Goal: Transaction & Acquisition: Purchase product/service

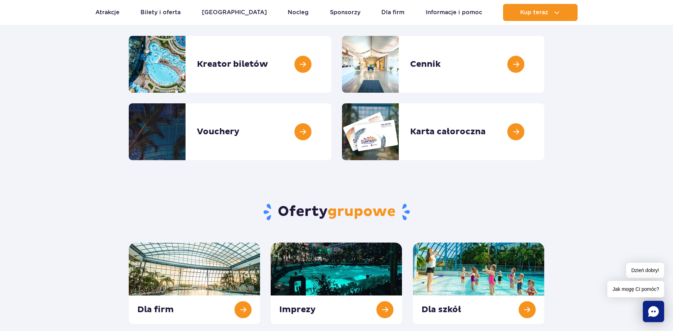
scroll to position [18, 0]
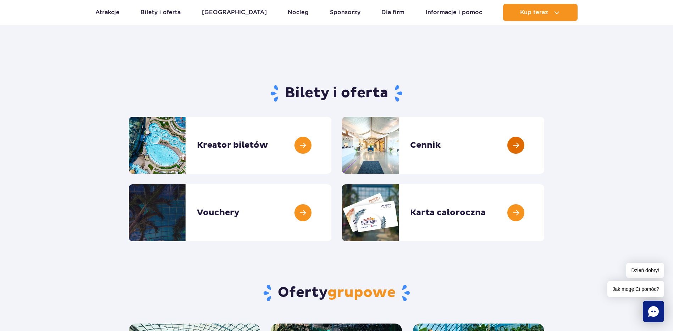
click at [544, 143] on link at bounding box center [544, 145] width 0 height 57
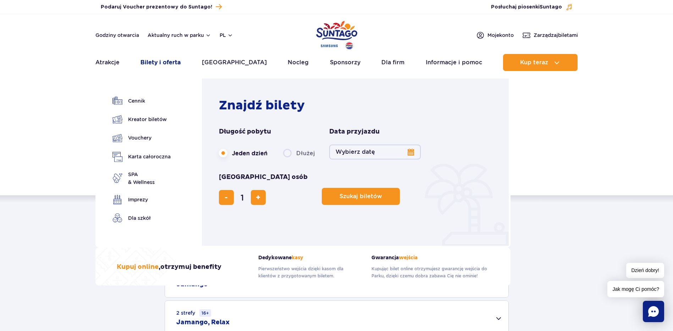
click at [157, 60] on link "Bilety i oferta" at bounding box center [160, 62] width 40 height 17
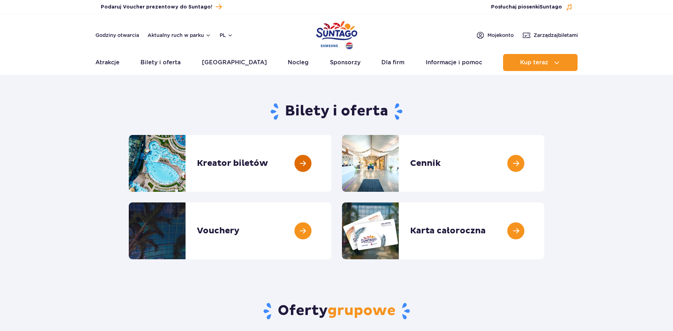
click at [331, 166] on link at bounding box center [331, 163] width 0 height 57
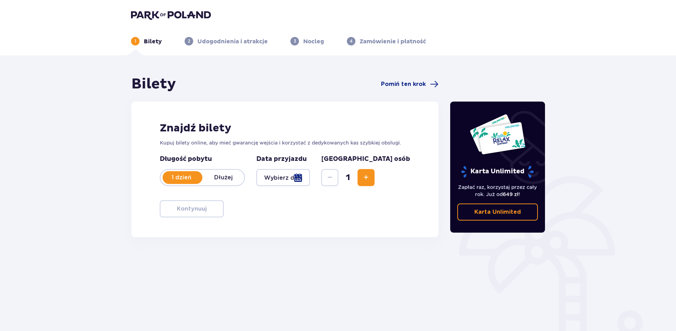
click at [310, 181] on div at bounding box center [283, 177] width 54 height 17
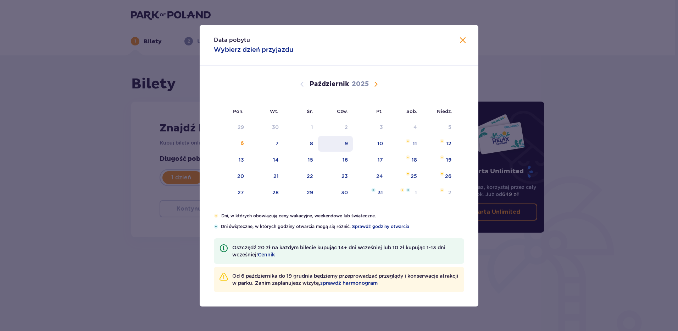
click at [350, 148] on div "9" at bounding box center [335, 144] width 35 height 16
type input "09.10.25"
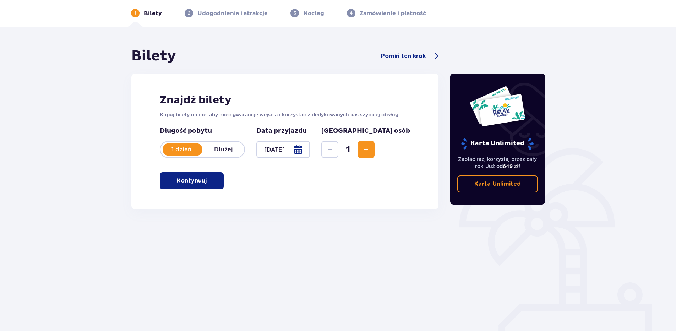
scroll to position [31, 0]
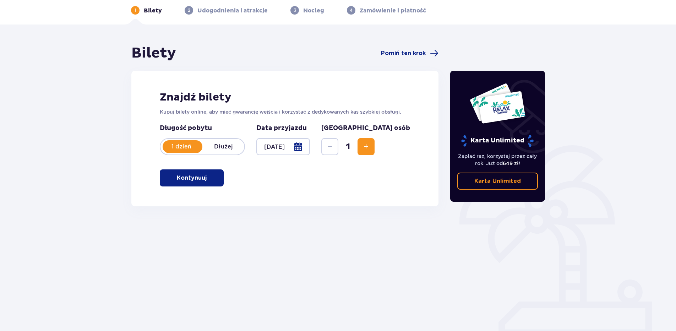
click at [370, 150] on span "Zwiększ" at bounding box center [366, 146] width 9 height 9
click at [200, 179] on p "Kontynuuj" at bounding box center [192, 178] width 30 height 8
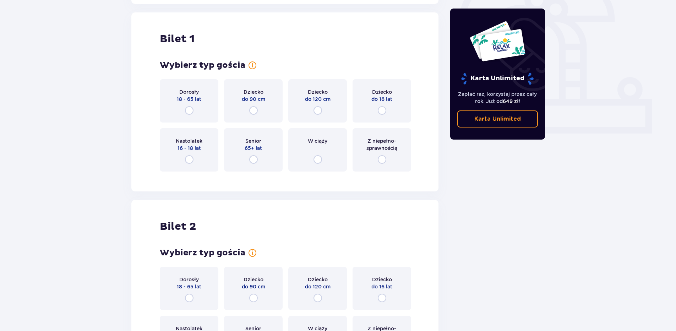
scroll to position [237, 0]
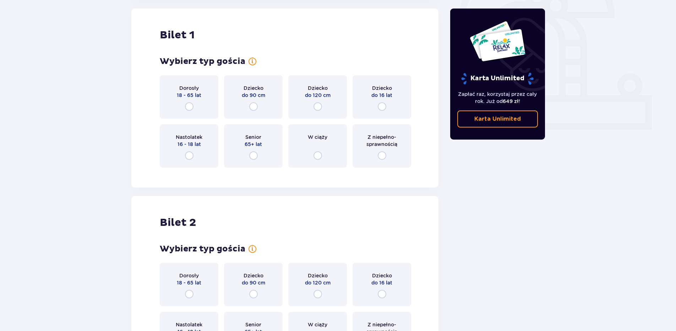
click at [197, 104] on div "Dorosły 18 - 65 lat" at bounding box center [189, 96] width 59 height 43
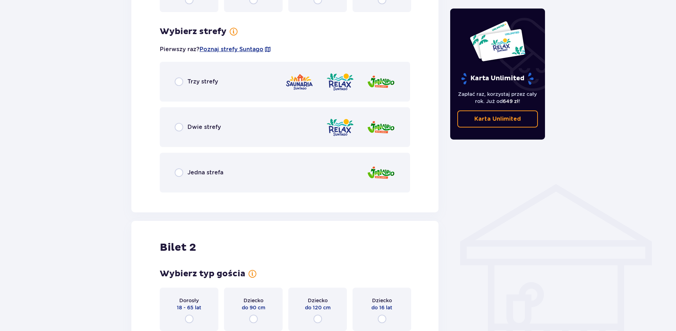
scroll to position [410, 0]
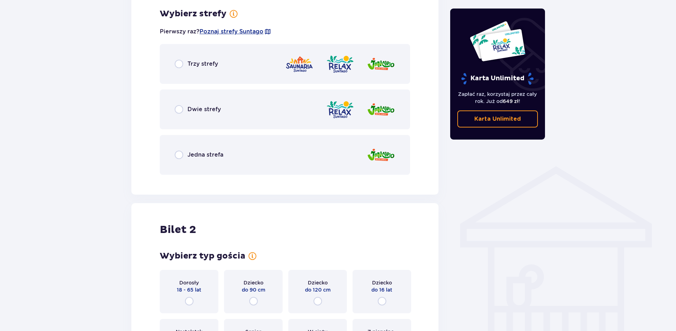
click at [182, 58] on div "Trzy strefy" at bounding box center [285, 64] width 250 height 40
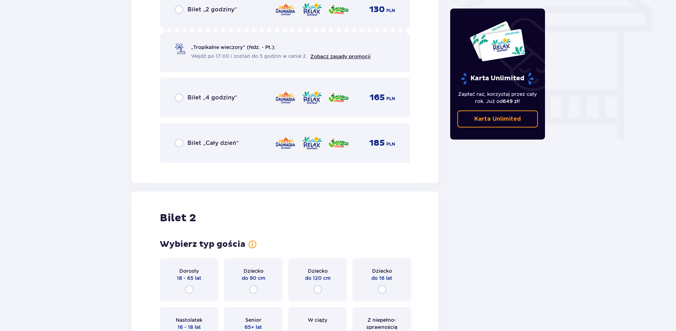
scroll to position [590, 0]
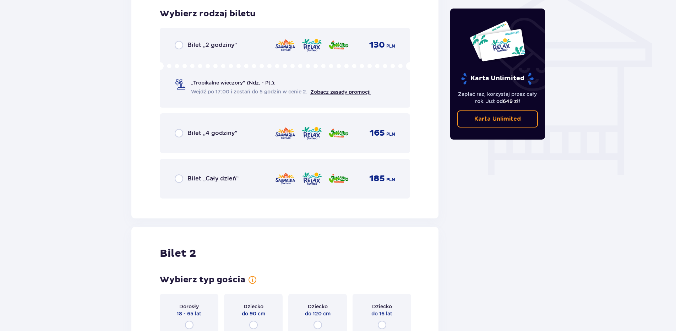
click at [175, 182] on input "radio" at bounding box center [179, 178] width 9 height 9
radio input "true"
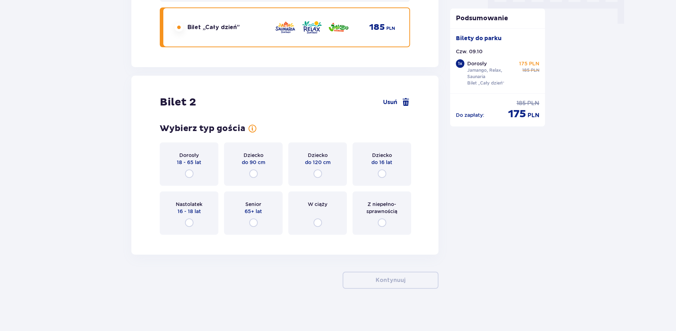
scroll to position [742, 0]
click at [190, 172] on input "radio" at bounding box center [189, 173] width 9 height 9
radio input "true"
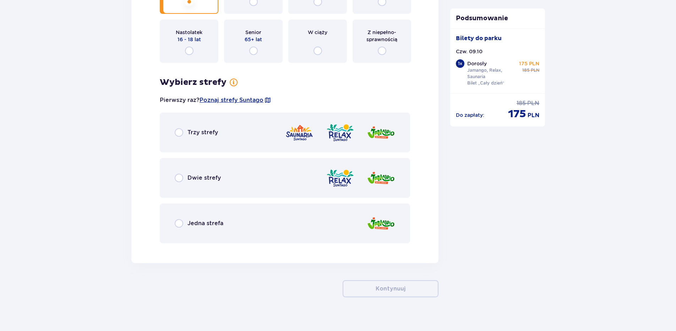
scroll to position [922, 0]
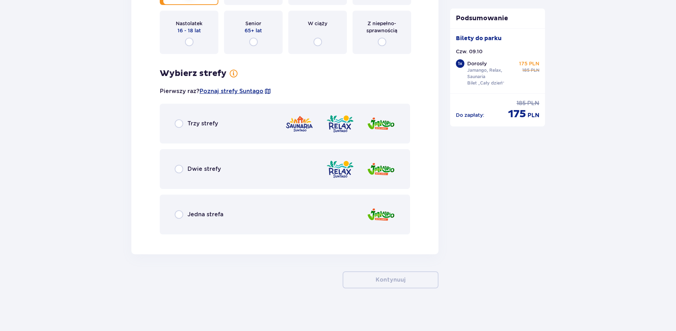
click at [179, 125] on input "radio" at bounding box center [179, 123] width 9 height 9
radio input "true"
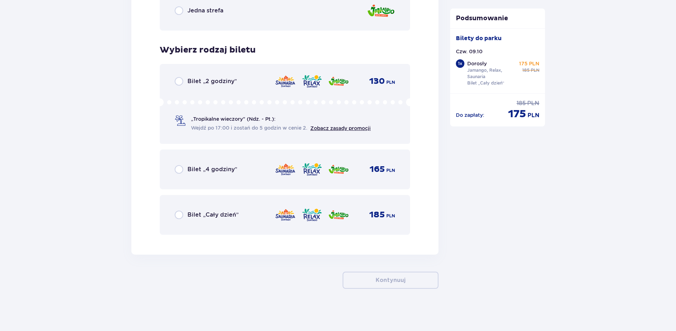
scroll to position [1126, 0]
click at [181, 216] on input "radio" at bounding box center [179, 214] width 9 height 9
radio input "true"
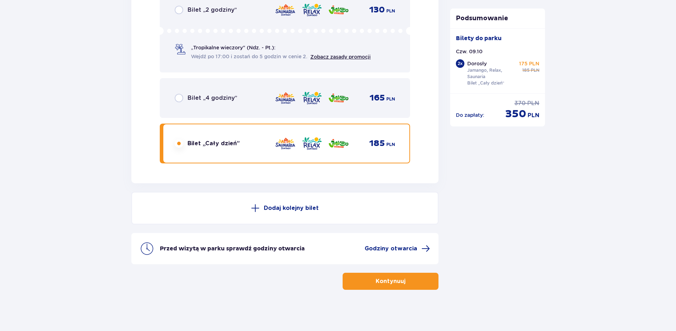
scroll to position [1198, 0]
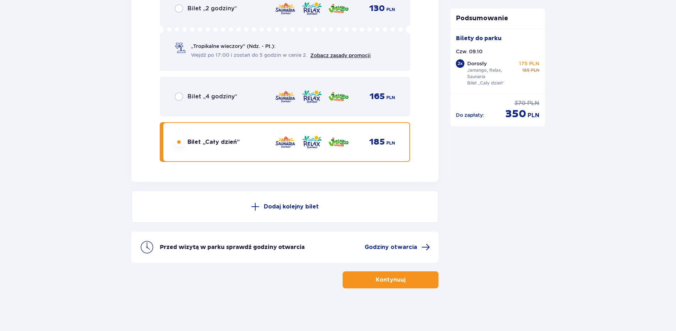
click at [405, 281] on span "button" at bounding box center [406, 279] width 9 height 9
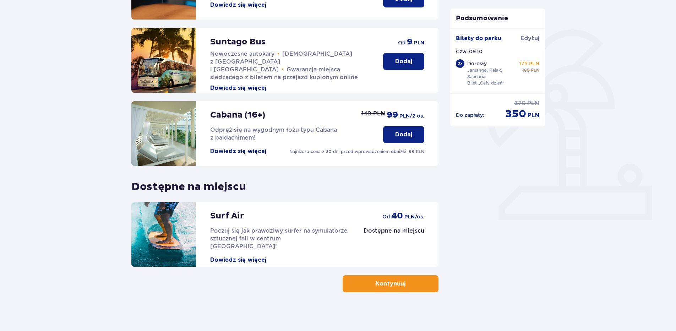
scroll to position [150, 0]
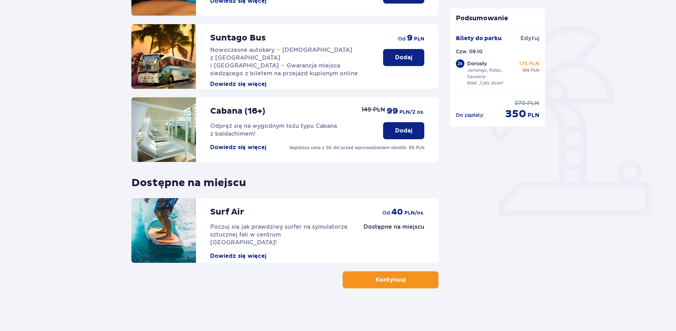
click at [417, 284] on button "Kontynuuj" at bounding box center [390, 279] width 96 height 17
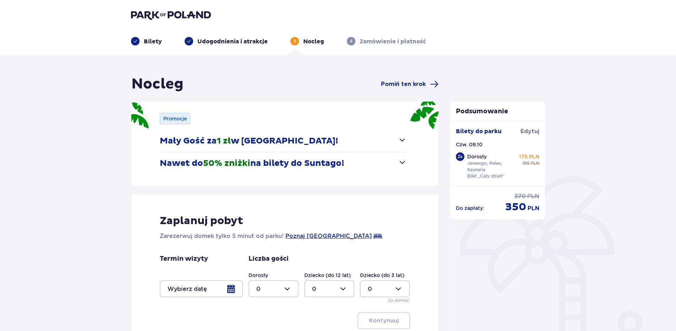
click at [407, 159] on div "Promocje Mały Gość za 1 zł w Suntago Village! Noc za złotówkę dla dzieci od 3 d…" at bounding box center [284, 143] width 307 height 84
click at [400, 165] on span "button" at bounding box center [402, 162] width 9 height 9
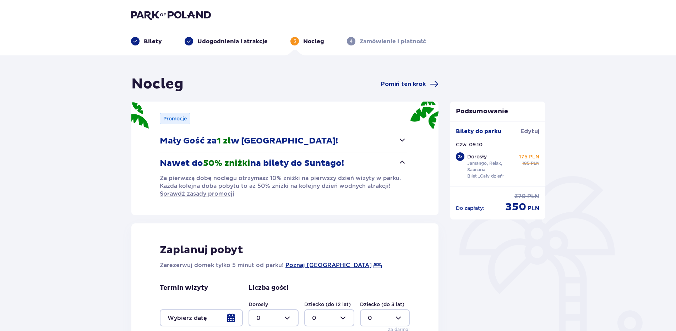
click at [401, 165] on span "button" at bounding box center [402, 162] width 9 height 9
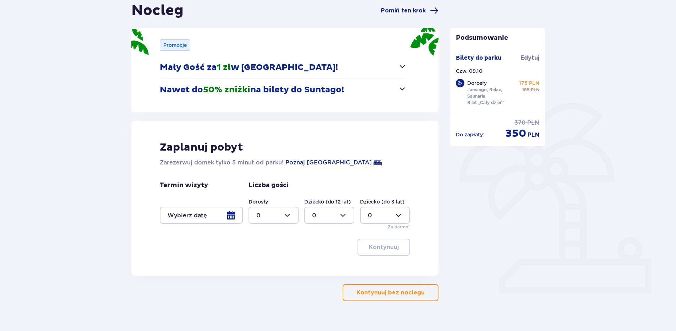
scroll to position [86, 0]
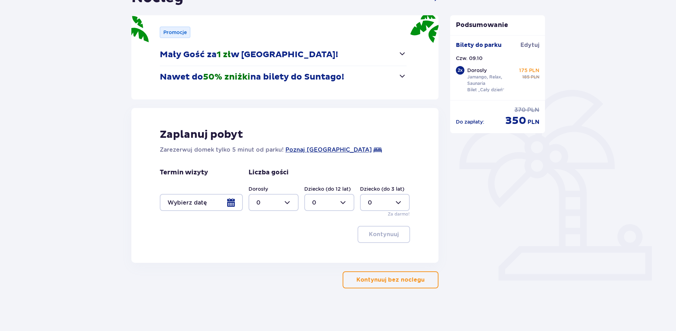
click at [399, 279] on p "Kontynuuj bez noclegu" at bounding box center [390, 280] width 68 height 8
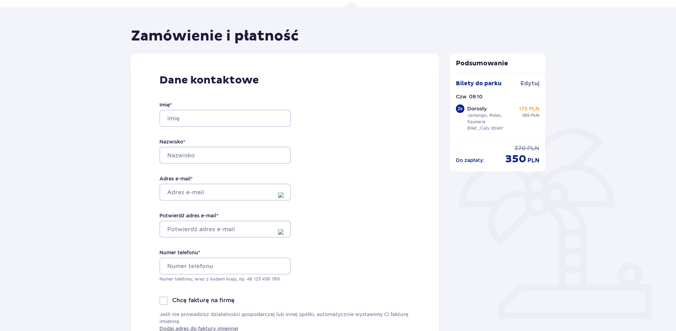
scroll to position [35, 0]
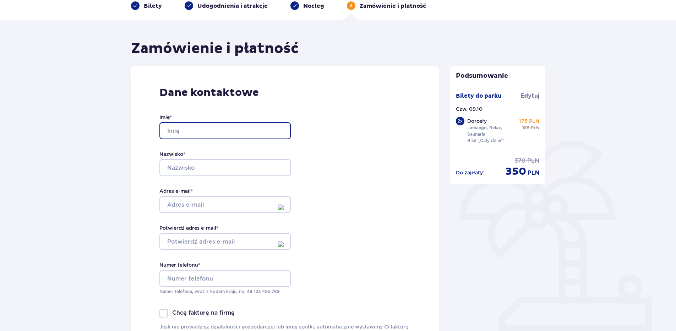
drag, startPoint x: 205, startPoint y: 127, endPoint x: 202, endPoint y: 129, distance: 4.0
click at [203, 129] on input "Imię *" at bounding box center [224, 130] width 131 height 17
type input "Bartosz"
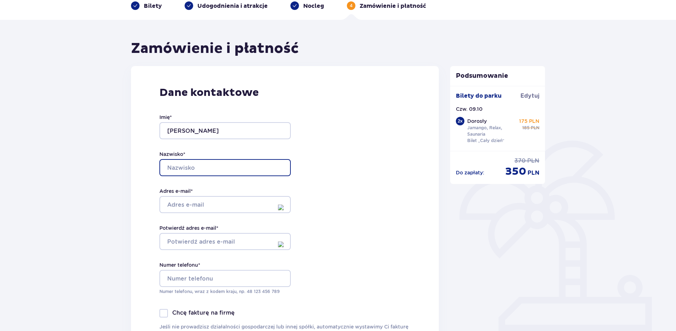
type input "Fidut"
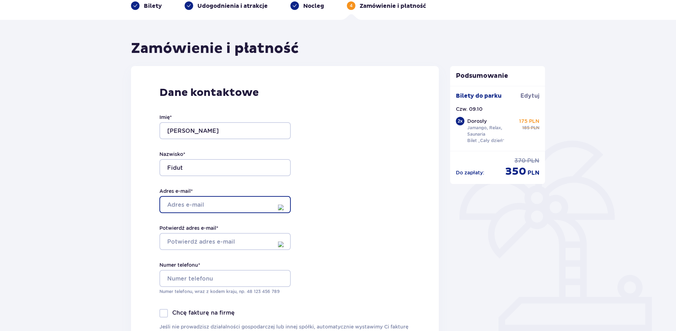
type input "bfidut@wp.pl"
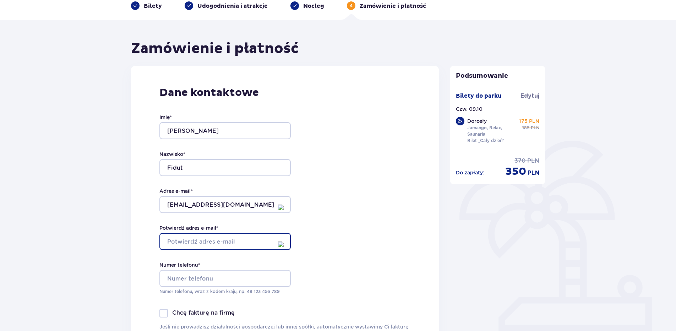
type input "bfidut@wp.pl"
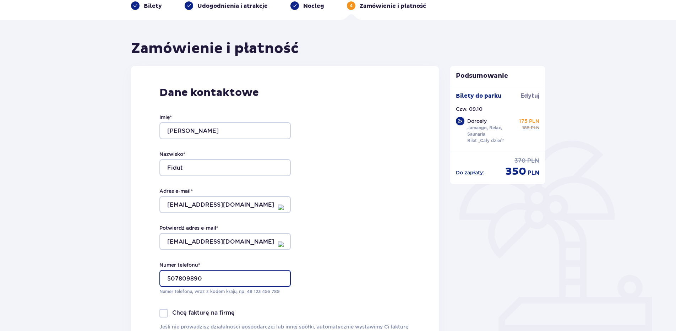
drag, startPoint x: 213, startPoint y: 279, endPoint x: 173, endPoint y: 283, distance: 40.0
click at [173, 283] on input "507809890" at bounding box center [224, 278] width 131 height 17
type input "5"
type input "881508589"
click at [403, 220] on div "Dane kontaktowe Imię * Bartosz Nazwisko * Fidut Adres e-mail * bfidut@wp.pl Pot…" at bounding box center [285, 215] width 308 height 298
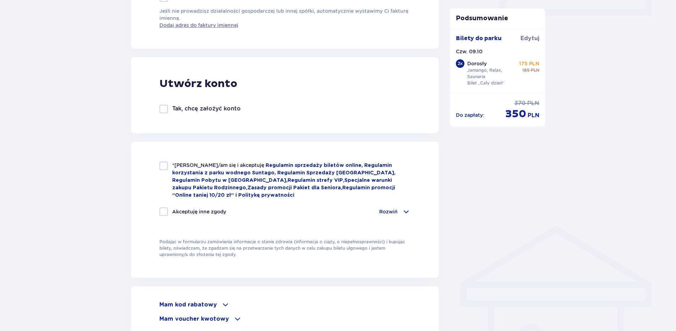
scroll to position [355, 0]
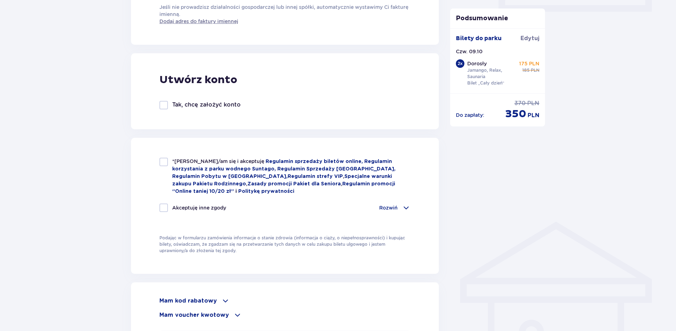
click at [166, 162] on div at bounding box center [163, 162] width 9 height 9
checkbox input "true"
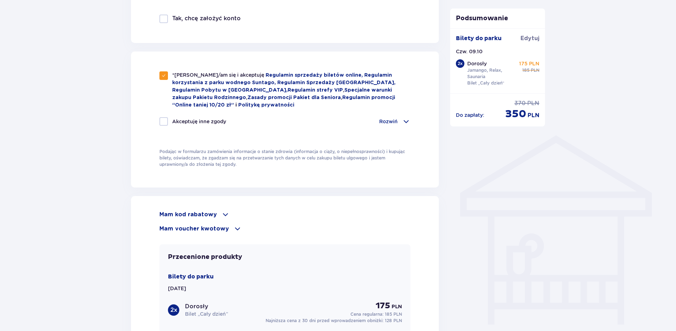
scroll to position [461, 0]
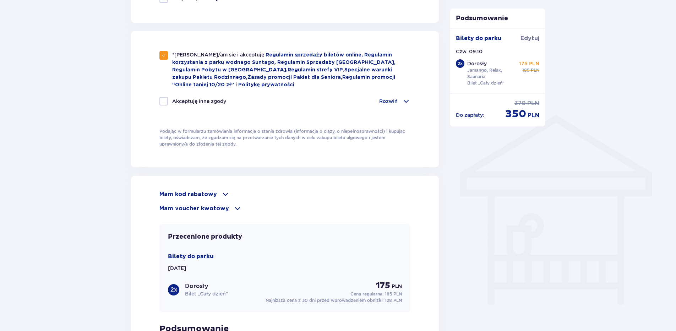
click at [395, 98] on p "Rozwiń" at bounding box center [388, 101] width 18 height 7
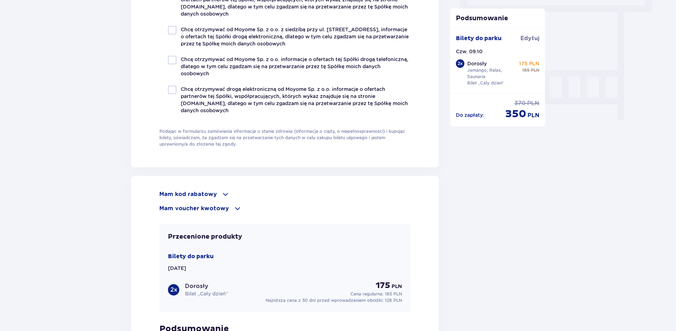
scroll to position [710, 0]
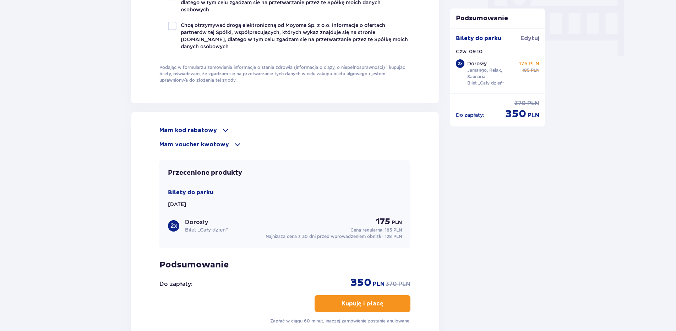
click at [364, 300] on p "Kupuję i płacę" at bounding box center [362, 303] width 42 height 8
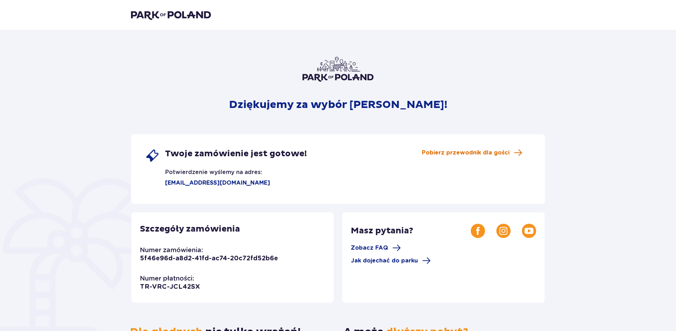
click at [473, 151] on span "Pobierz przewodnik dla gości" at bounding box center [465, 153] width 88 height 8
click at [169, 13] on img at bounding box center [171, 15] width 80 height 10
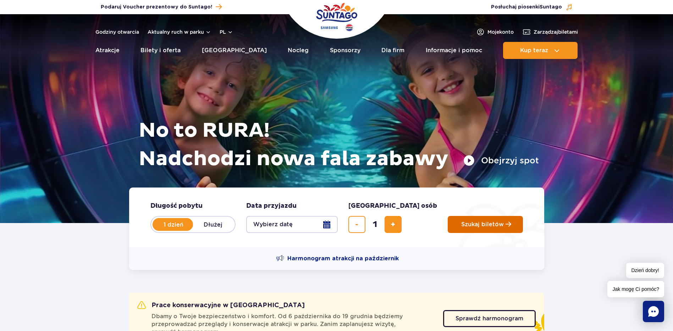
click at [461, 227] on span "Szukaj biletów" at bounding box center [482, 224] width 43 height 6
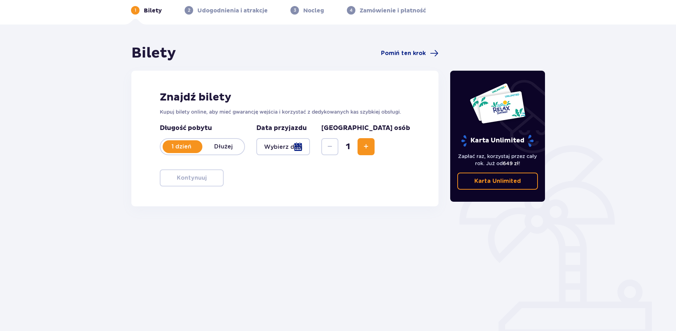
click at [310, 146] on div at bounding box center [283, 146] width 54 height 17
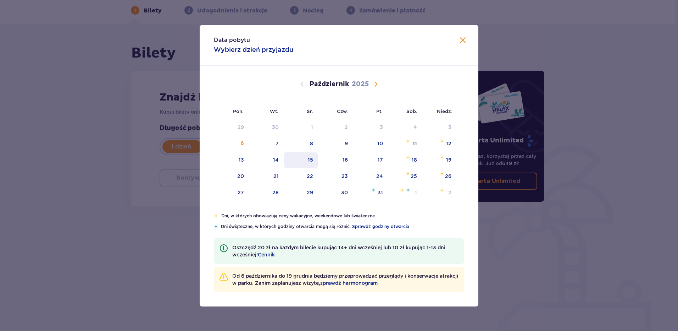
click at [310, 162] on div "15" at bounding box center [310, 159] width 5 height 7
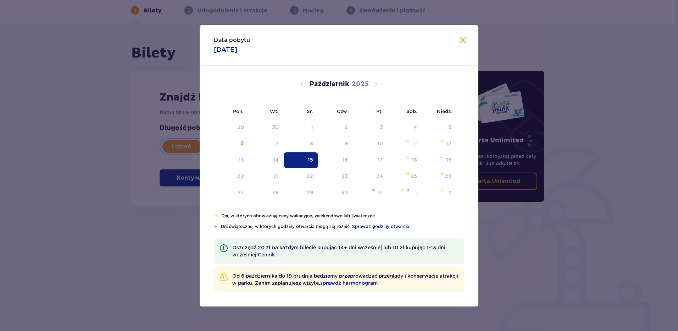
type input "15.10.25"
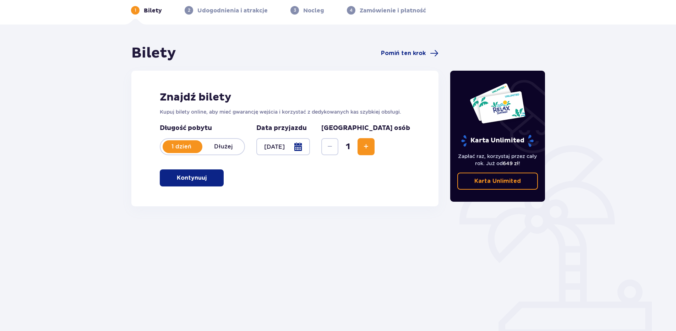
click at [206, 176] on span "button" at bounding box center [208, 177] width 9 height 9
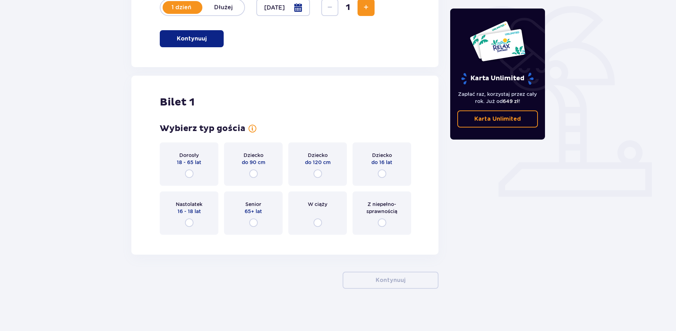
scroll to position [170, 0]
click at [189, 175] on input "radio" at bounding box center [189, 173] width 9 height 9
radio input "true"
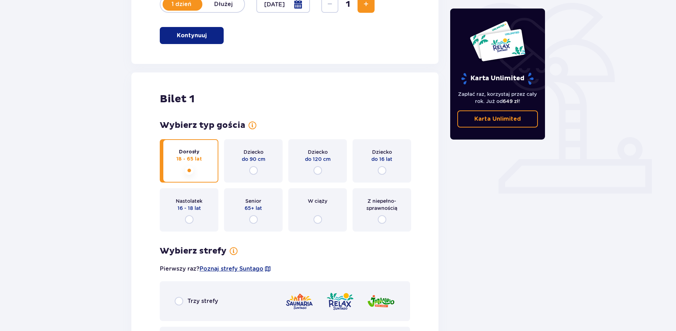
scroll to position [0, 0]
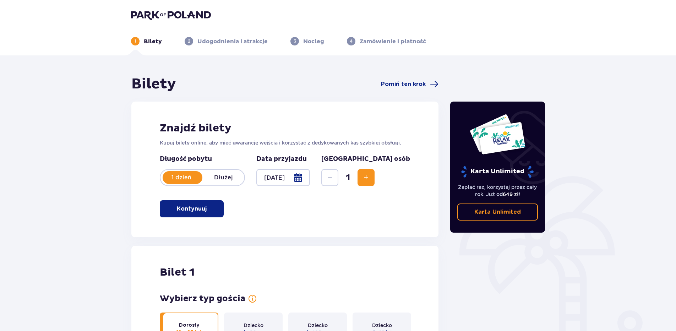
click at [170, 16] on img at bounding box center [171, 15] width 80 height 10
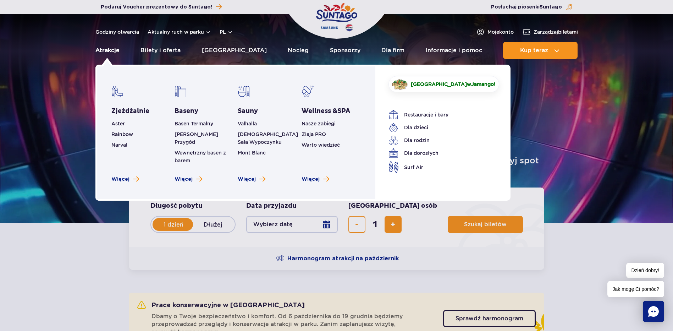
click at [118, 49] on link "Atrakcje" at bounding box center [107, 50] width 24 height 17
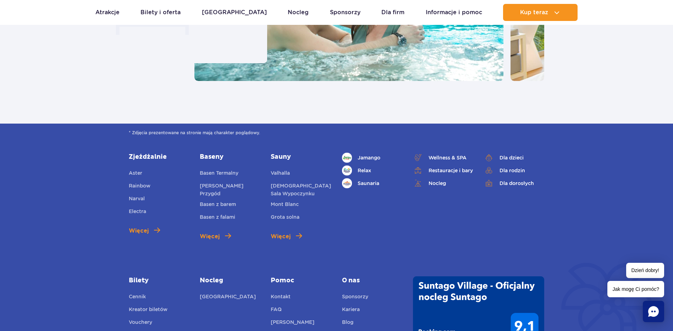
scroll to position [922, 0]
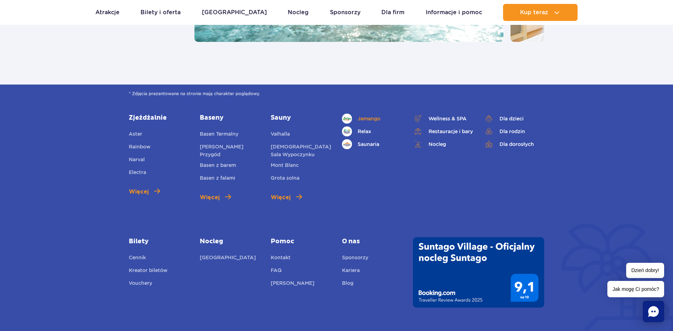
click at [369, 115] on span "Jamango" at bounding box center [369, 119] width 23 height 8
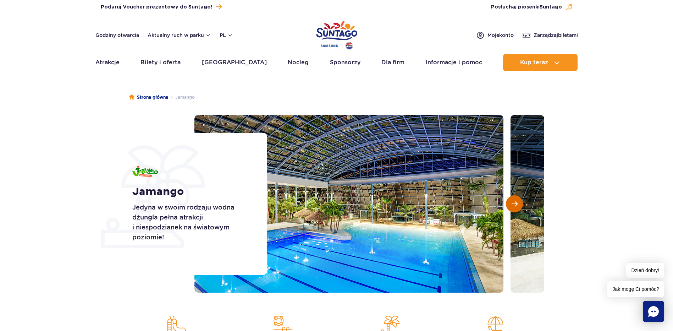
click at [517, 200] on button "Następny slajd" at bounding box center [514, 203] width 17 height 17
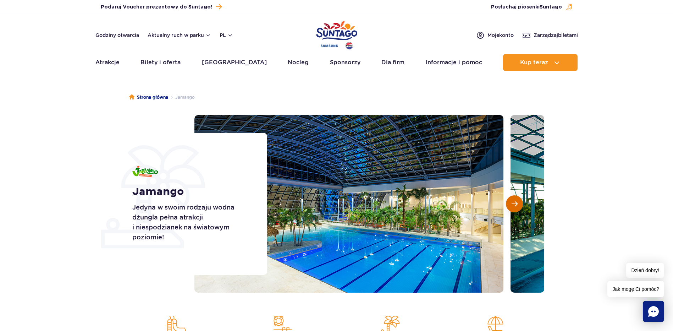
click at [517, 200] on button "Następny slajd" at bounding box center [514, 203] width 17 height 17
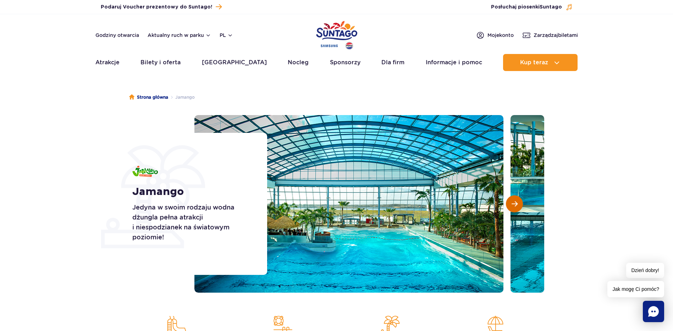
click at [517, 200] on button "Następny slajd" at bounding box center [514, 203] width 17 height 17
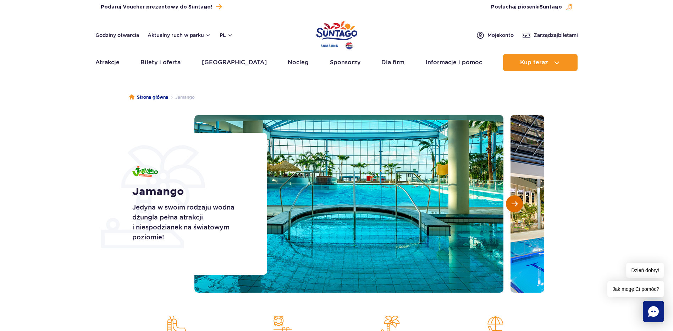
click at [517, 200] on button "Następny slajd" at bounding box center [514, 203] width 17 height 17
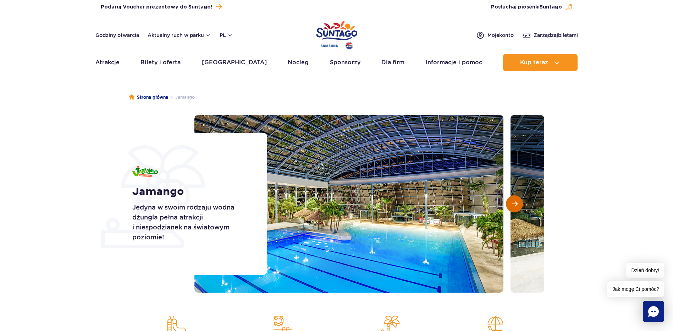
click at [517, 200] on button "Następny slajd" at bounding box center [514, 203] width 17 height 17
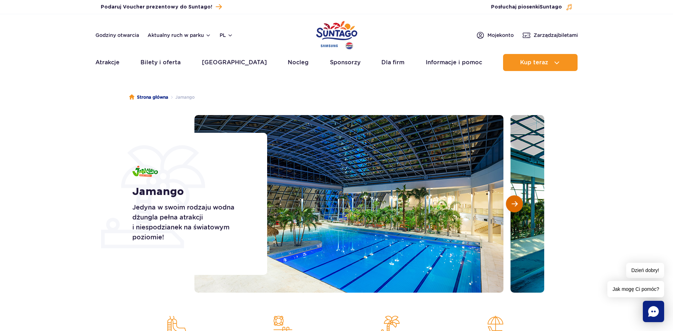
click at [517, 200] on button "Następny slajd" at bounding box center [514, 203] width 17 height 17
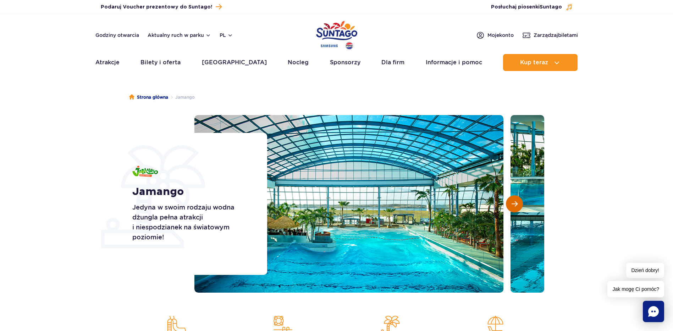
click at [517, 200] on button "Następny slajd" at bounding box center [514, 203] width 17 height 17
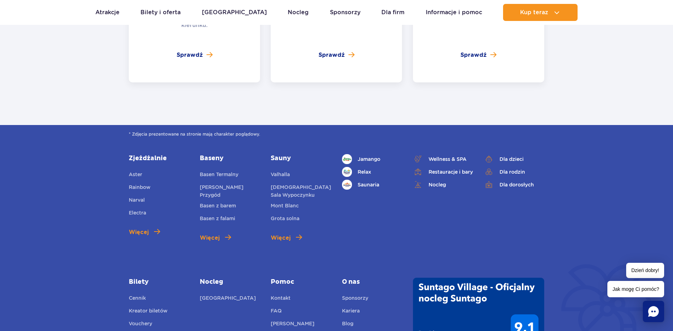
scroll to position [1736, 0]
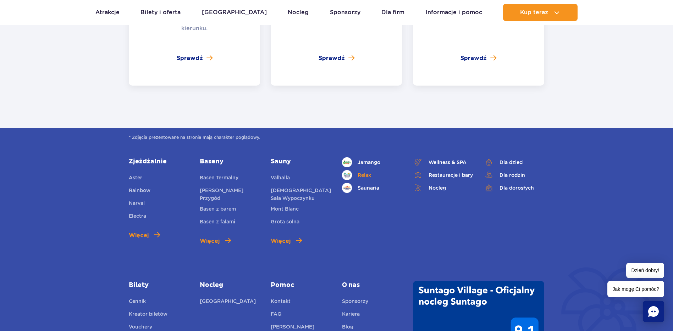
click at [365, 170] on link "Relax" at bounding box center [372, 175] width 60 height 10
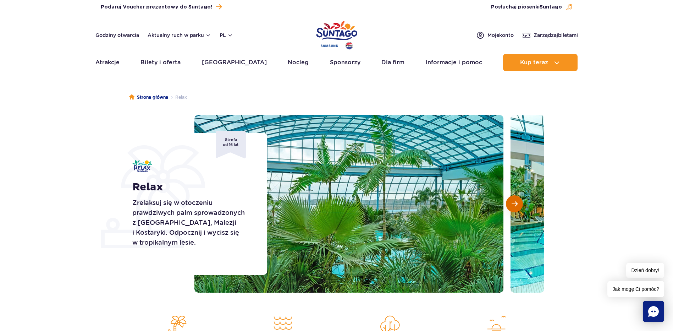
click at [509, 200] on button "Następny slajd" at bounding box center [514, 203] width 17 height 17
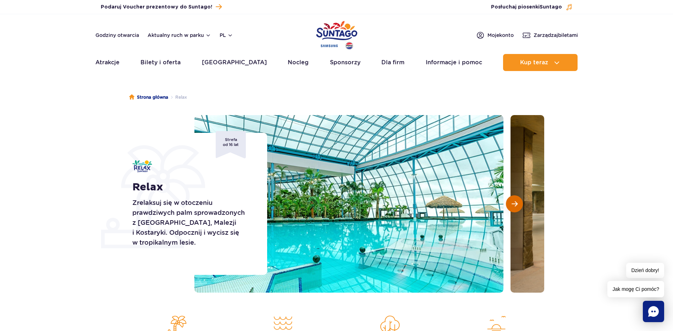
click at [509, 200] on button "Następny slajd" at bounding box center [514, 203] width 17 height 17
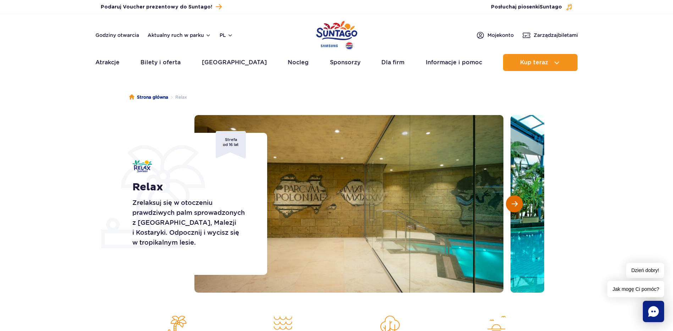
click at [509, 200] on button "Następny slajd" at bounding box center [514, 203] width 17 height 17
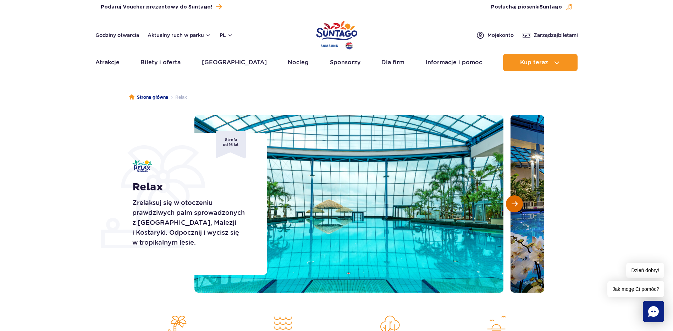
click at [509, 200] on button "Następny slajd" at bounding box center [514, 203] width 17 height 17
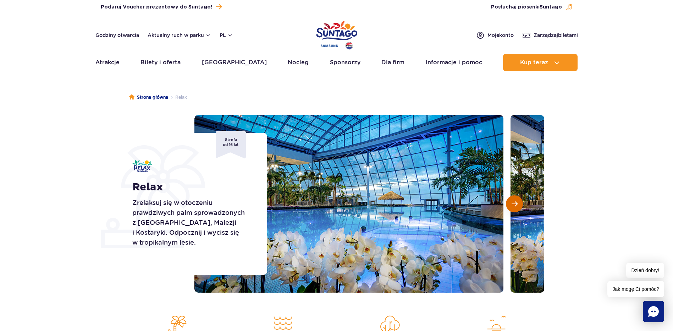
click at [509, 200] on button "Następny slajd" at bounding box center [514, 203] width 17 height 17
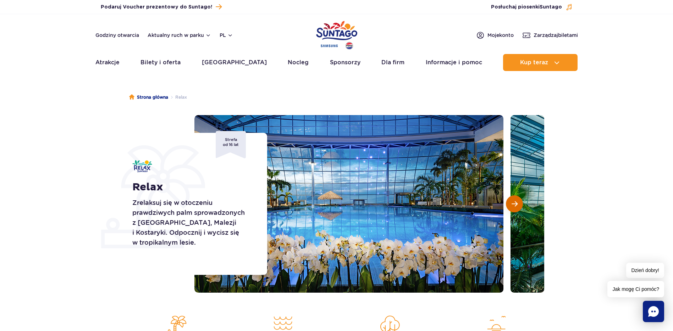
click at [509, 200] on button "Następny slajd" at bounding box center [514, 203] width 17 height 17
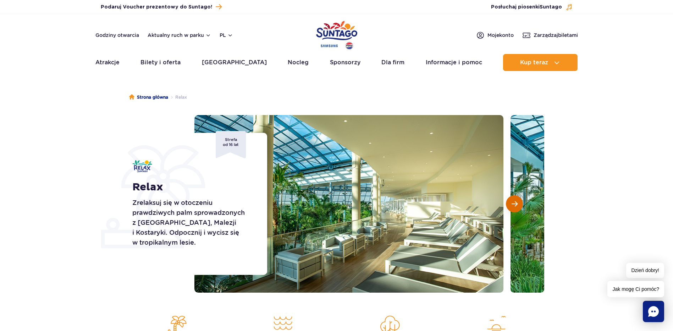
click at [509, 200] on button "Następny slajd" at bounding box center [514, 203] width 17 height 17
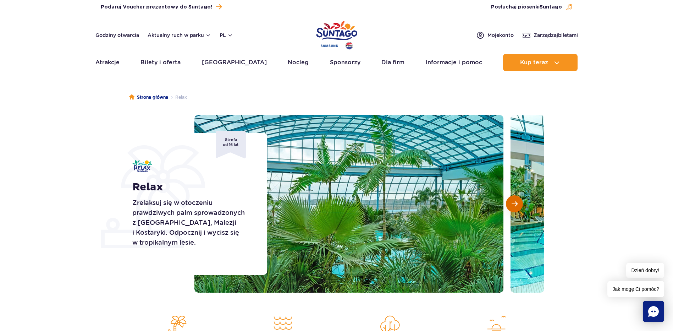
click at [509, 200] on button "Następny slajd" at bounding box center [514, 203] width 17 height 17
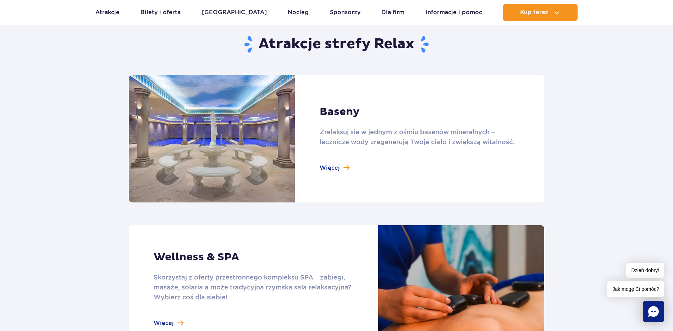
scroll to position [390, 0]
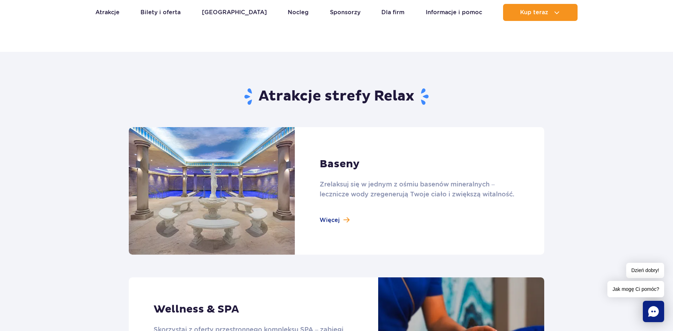
click at [331, 217] on link at bounding box center [336, 190] width 415 height 127
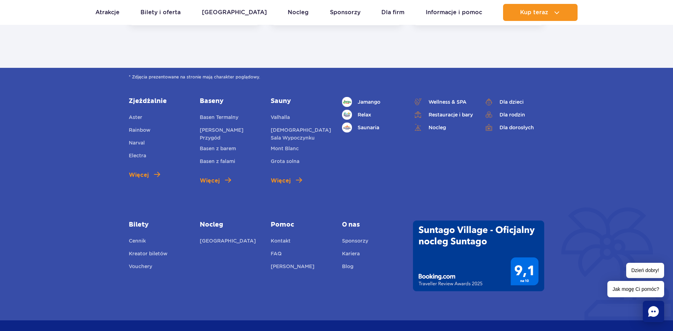
scroll to position [1598, 0]
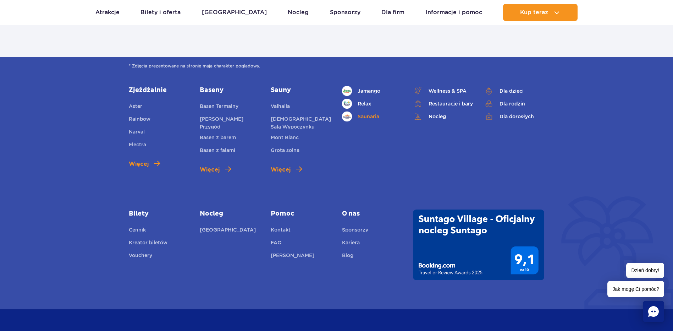
click at [371, 111] on link "Saunaria" at bounding box center [372, 116] width 60 height 10
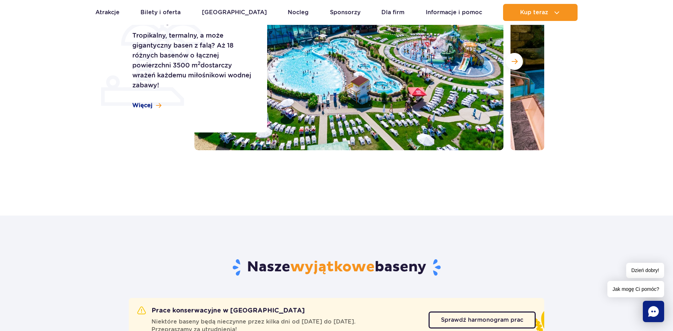
scroll to position [142, 0]
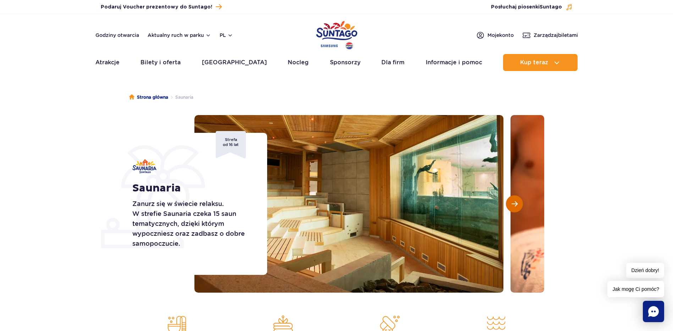
click at [510, 203] on button "Następny slajd" at bounding box center [514, 203] width 17 height 17
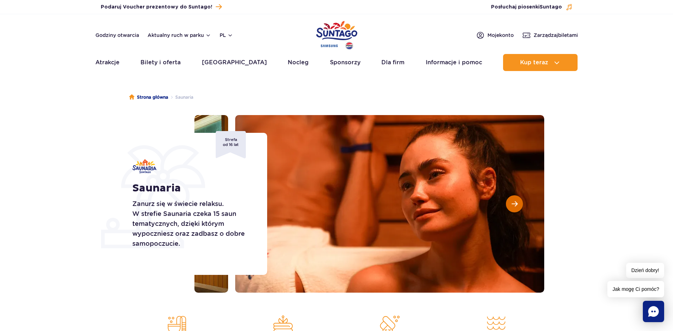
click at [510, 203] on button "Następny slajd" at bounding box center [514, 203] width 17 height 17
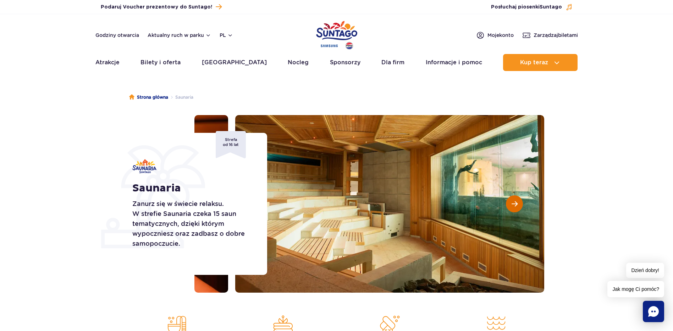
click at [510, 203] on button "Następny slajd" at bounding box center [514, 203] width 17 height 17
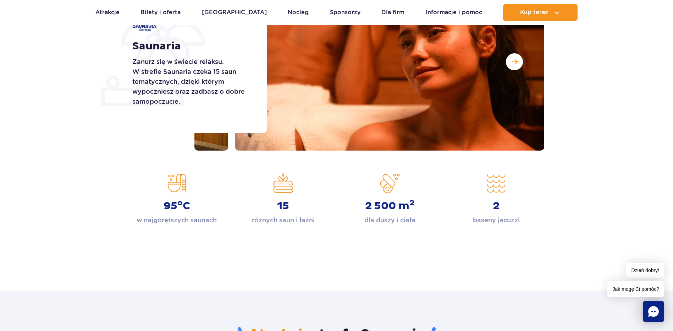
scroll to position [35, 0]
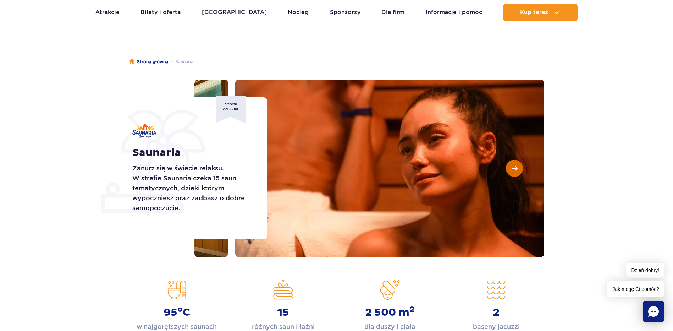
click at [509, 170] on button "Następny slajd" at bounding box center [514, 168] width 17 height 17
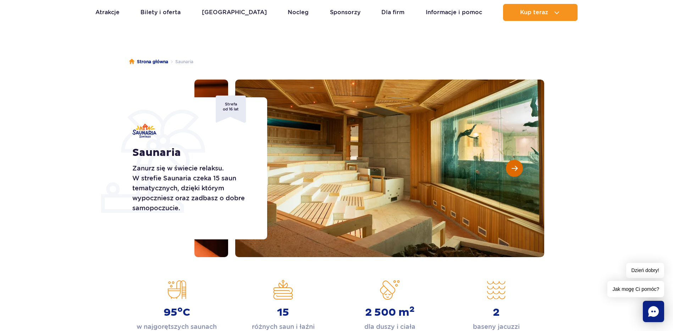
click at [514, 164] on button "Następny slajd" at bounding box center [514, 168] width 17 height 17
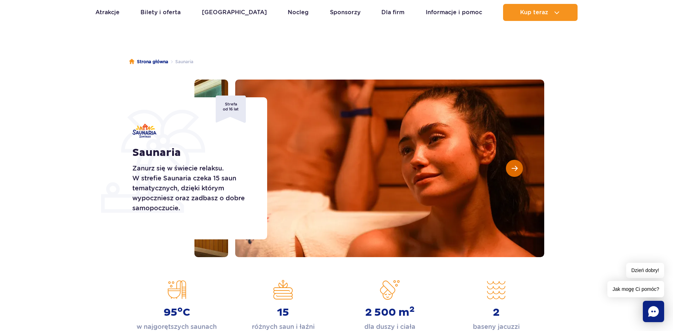
click at [512, 171] on span "Następny slajd" at bounding box center [515, 168] width 6 height 6
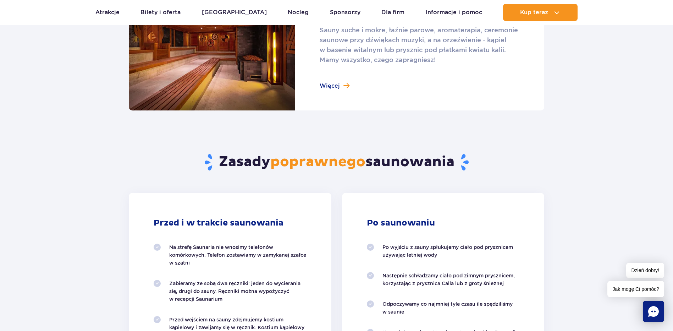
scroll to position [461, 0]
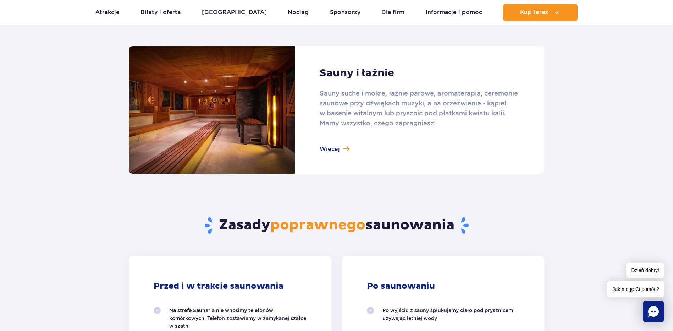
click at [333, 150] on link at bounding box center [336, 109] width 415 height 127
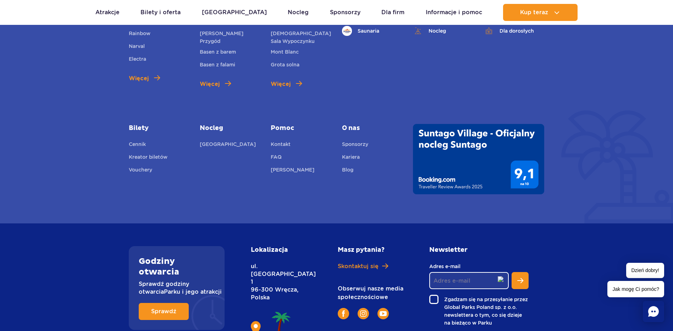
scroll to position [1734, 0]
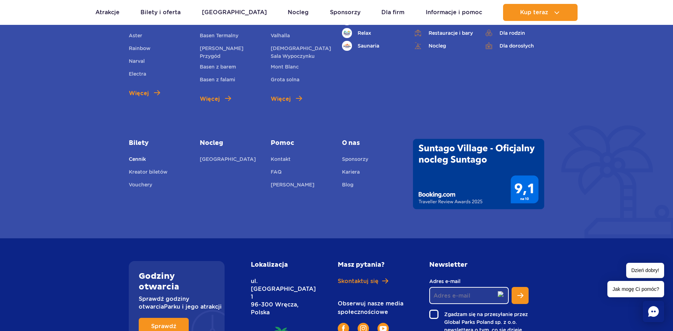
click at [139, 155] on link "Cennik" at bounding box center [137, 160] width 17 height 10
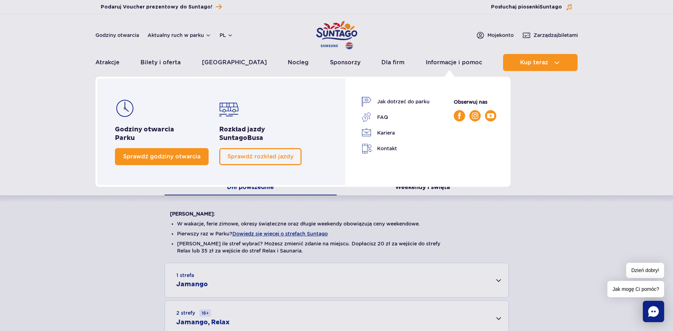
click at [157, 154] on span "Sprawdź godziny otwarcia" at bounding box center [161, 156] width 77 height 7
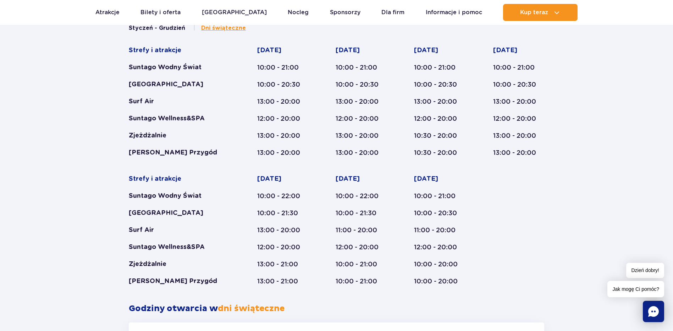
scroll to position [376, 0]
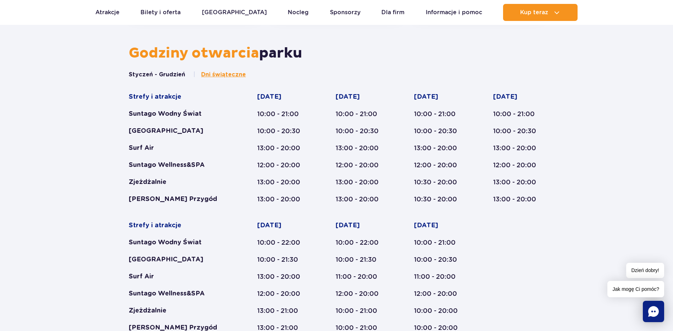
click at [493, 131] on div "10:00 - 20:30" at bounding box center [518, 131] width 51 height 9
drag, startPoint x: 494, startPoint y: 182, endPoint x: 567, endPoint y: 187, distance: 73.3
click at [567, 187] on div "Godziny otwarcia parku Styczeń - Grudzień Dni świąteczne Strefy i atrakcje Sunt…" at bounding box center [336, 283] width 673 height 478
drag, startPoint x: 567, startPoint y: 187, endPoint x: 632, endPoint y: 195, distance: 64.7
click at [632, 195] on div "Godziny otwarcia parku Styczeń - Grudzień Dni świąteczne Strefy i atrakcje Sunt…" at bounding box center [336, 283] width 673 height 478
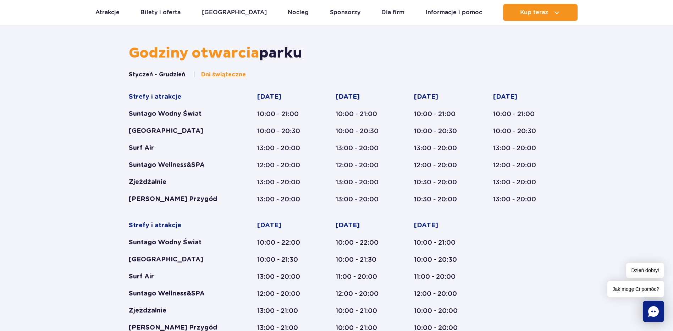
drag, startPoint x: 500, startPoint y: 183, endPoint x: 510, endPoint y: 213, distance: 31.9
click at [510, 213] on div "Strefy i atrakcje Suntago Wodny Świat Crocodile Island Surf Air Suntago Wellnes…" at bounding box center [336, 212] width 415 height 239
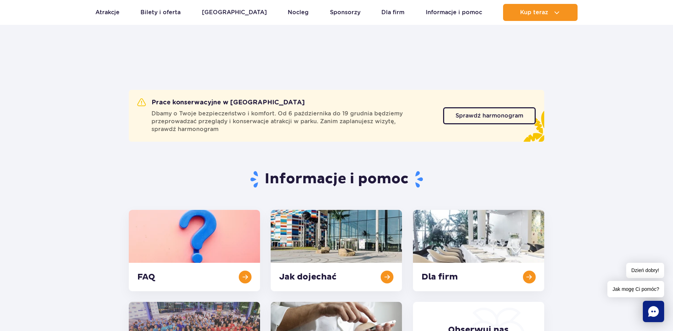
scroll to position [0, 0]
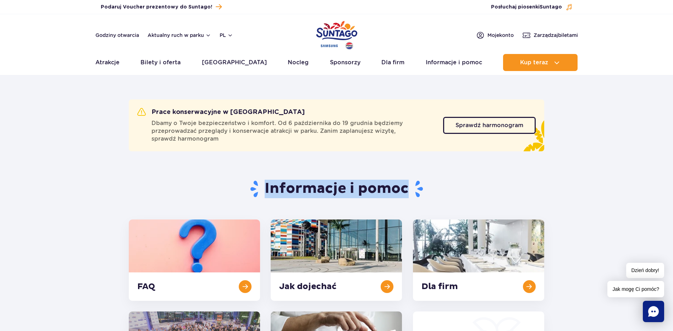
drag, startPoint x: 429, startPoint y: 185, endPoint x: 265, endPoint y: 186, distance: 163.9
click at [265, 186] on h1 "Informacje i pomoc" at bounding box center [336, 189] width 415 height 18
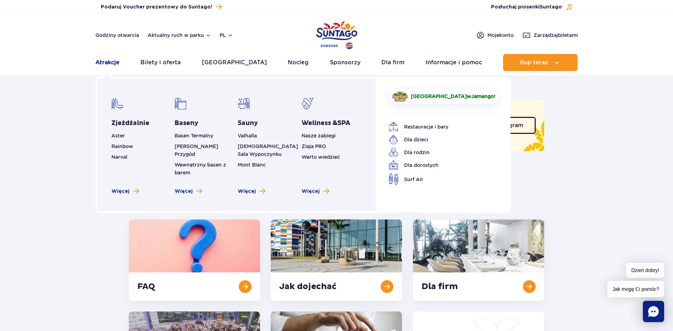
click at [109, 65] on link "Atrakcje" at bounding box center [107, 62] width 24 height 17
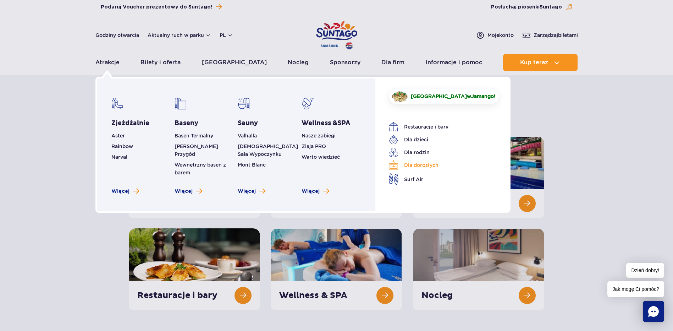
click at [421, 165] on link "Dla dorosłych" at bounding box center [438, 165] width 100 height 10
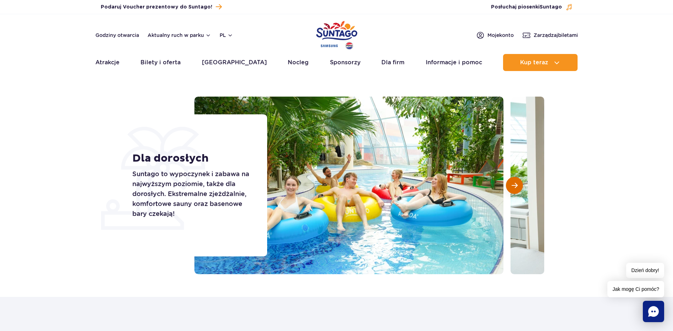
click at [517, 183] on span "Następny slajd" at bounding box center [515, 185] width 6 height 6
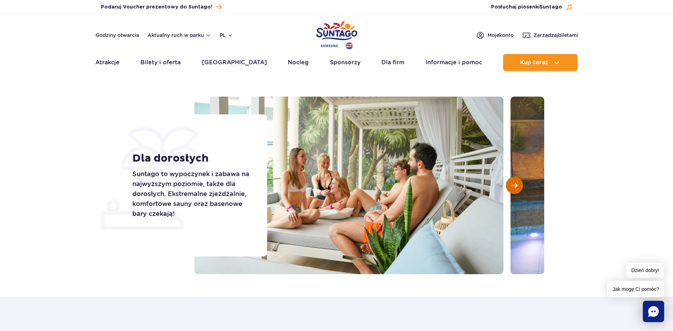
click at [516, 184] on span "Następny slajd" at bounding box center [515, 185] width 6 height 6
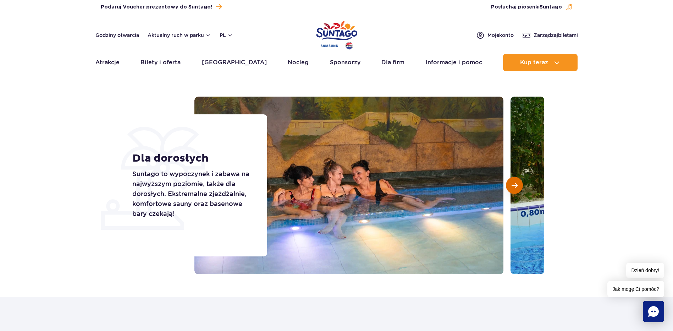
click at [514, 185] on span "Następny slajd" at bounding box center [515, 185] width 6 height 6
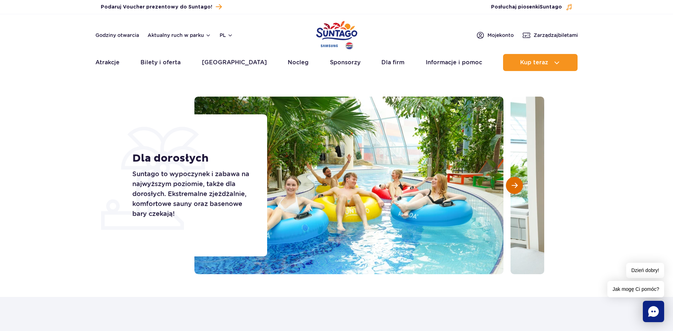
click at [514, 185] on span "Następny slajd" at bounding box center [515, 185] width 6 height 6
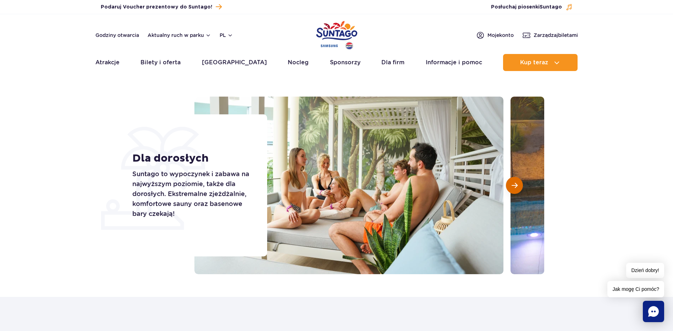
click at [514, 185] on span "Następny slajd" at bounding box center [515, 185] width 6 height 6
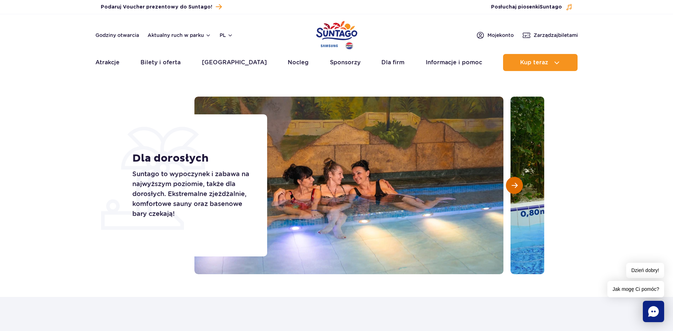
click at [514, 185] on span "Następny slajd" at bounding box center [515, 185] width 6 height 6
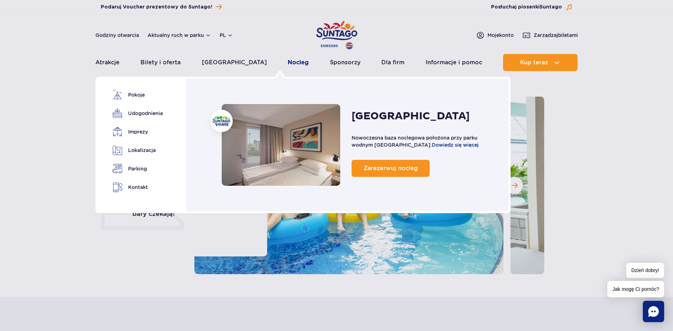
click at [288, 57] on link "Nocleg" at bounding box center [298, 62] width 21 height 17
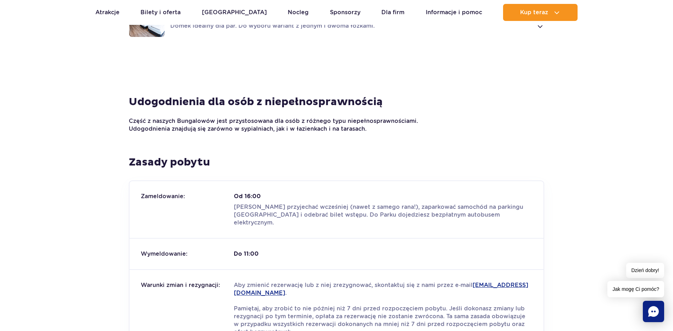
scroll to position [1029, 0]
